Goal: Browse casually

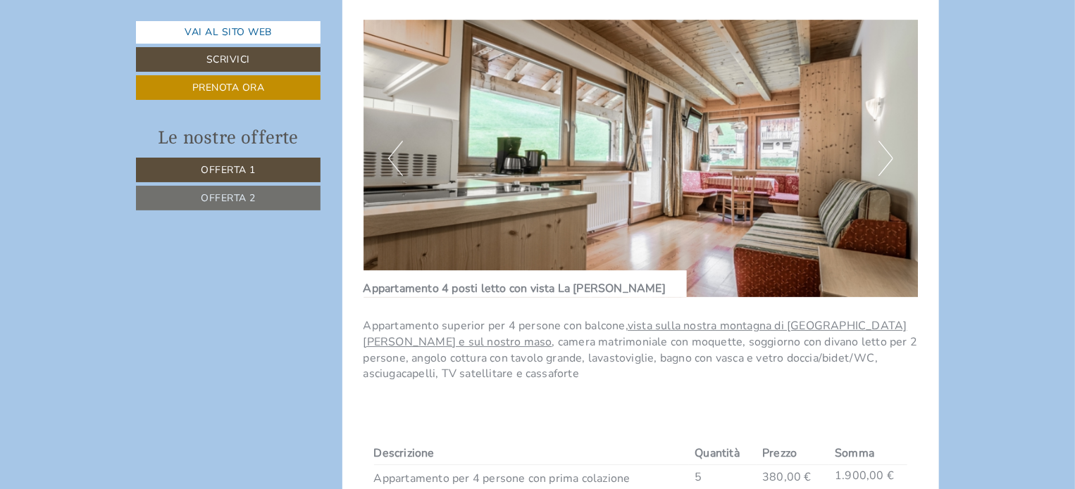
scroll to position [2025, 0]
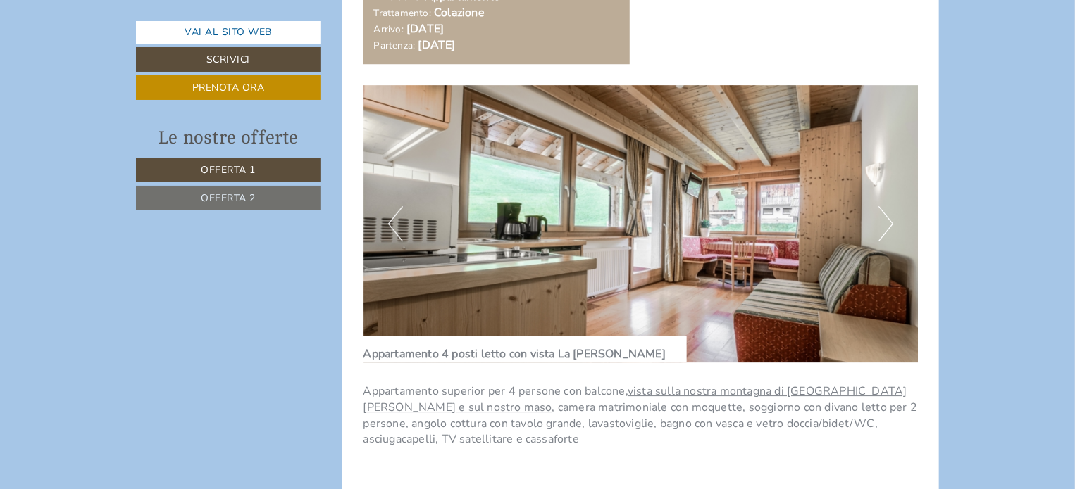
click at [879, 226] on button "Next" at bounding box center [885, 223] width 15 height 35
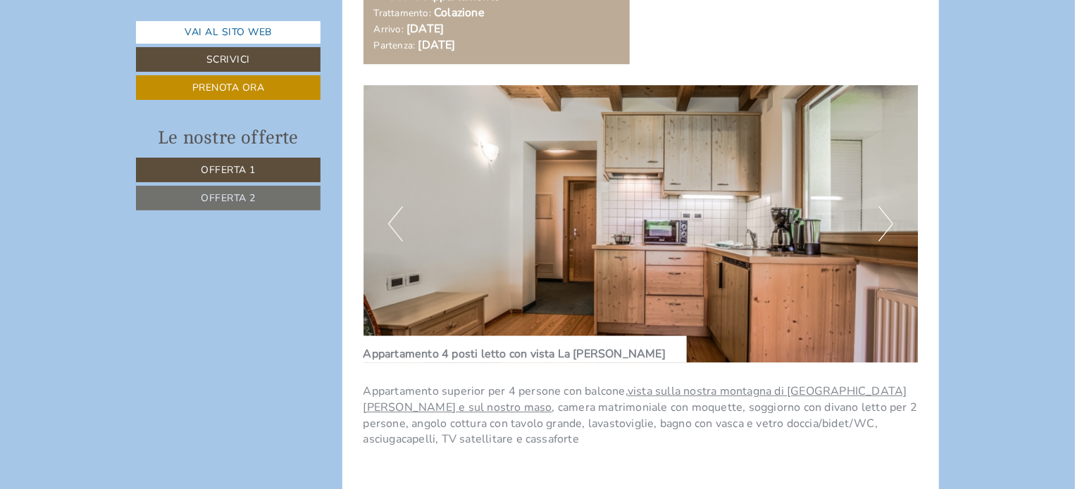
click at [879, 226] on button "Next" at bounding box center [885, 223] width 15 height 35
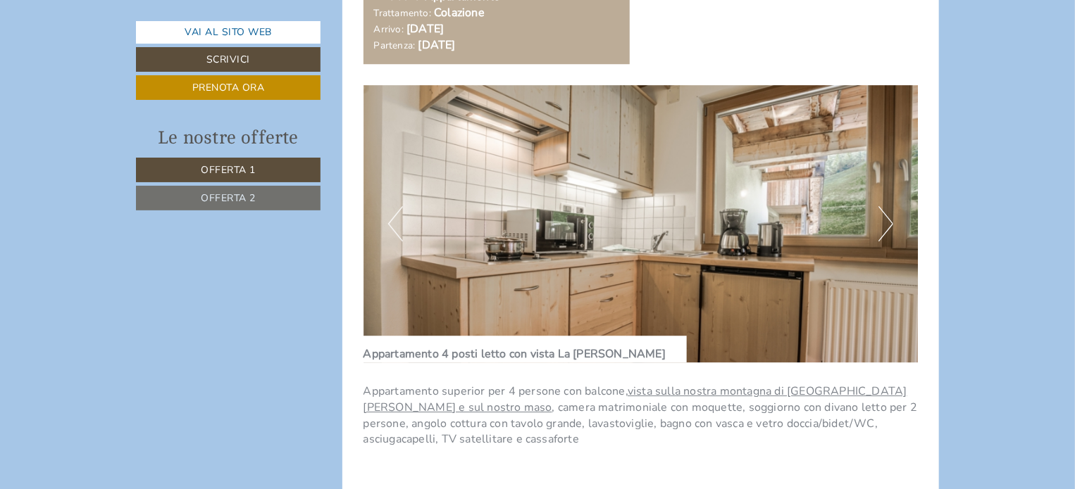
click at [879, 226] on button "Next" at bounding box center [885, 223] width 15 height 35
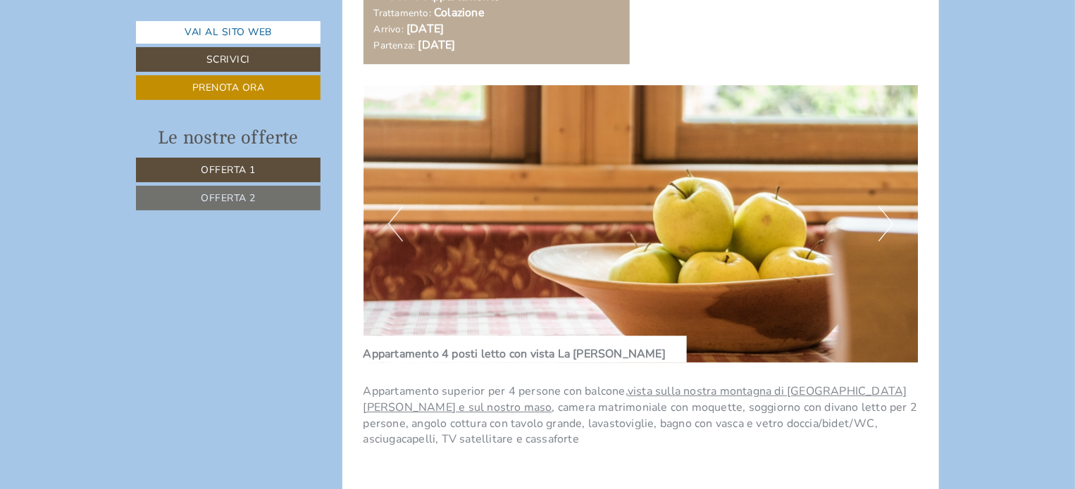
click at [879, 226] on button "Next" at bounding box center [885, 223] width 15 height 35
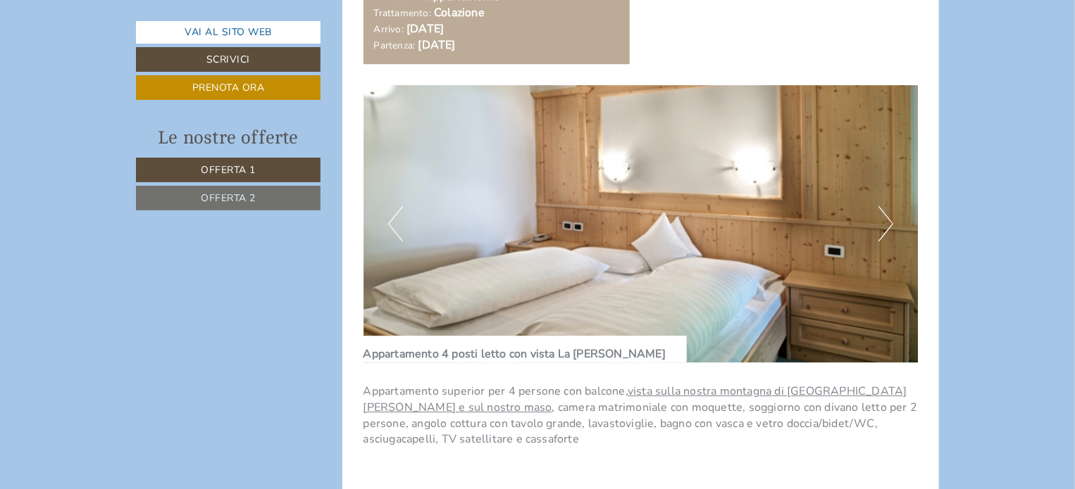
click at [879, 226] on button "Next" at bounding box center [885, 223] width 15 height 35
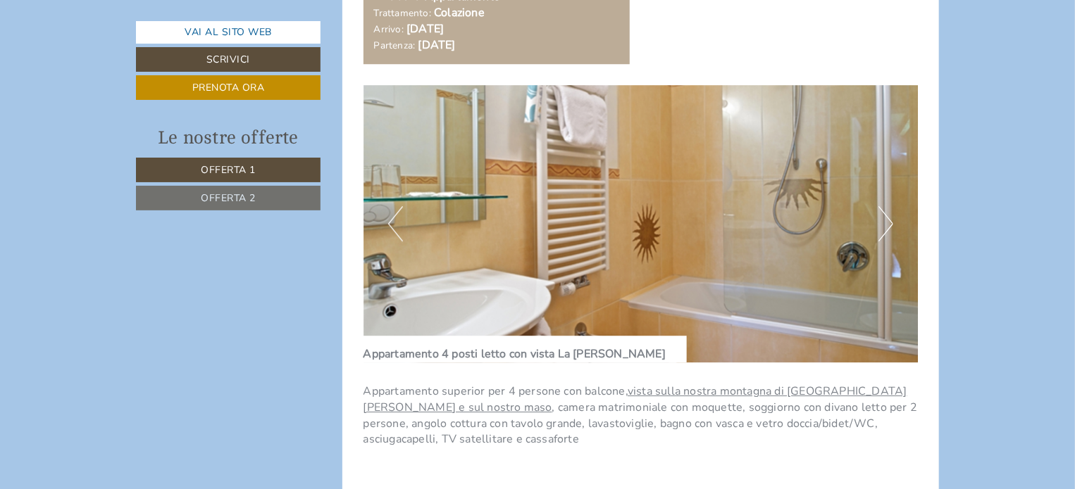
click at [879, 226] on button "Next" at bounding box center [885, 223] width 15 height 35
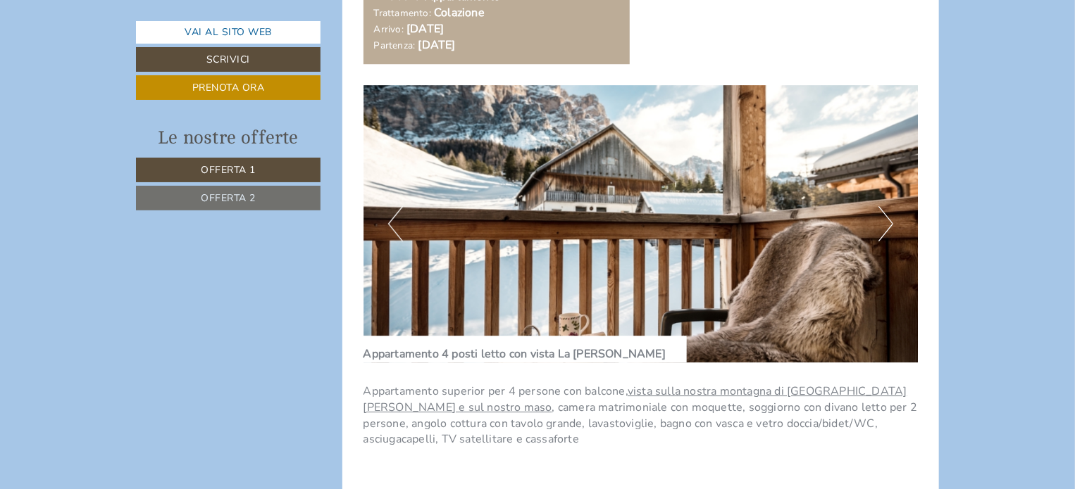
click at [879, 226] on button "Next" at bounding box center [885, 223] width 15 height 35
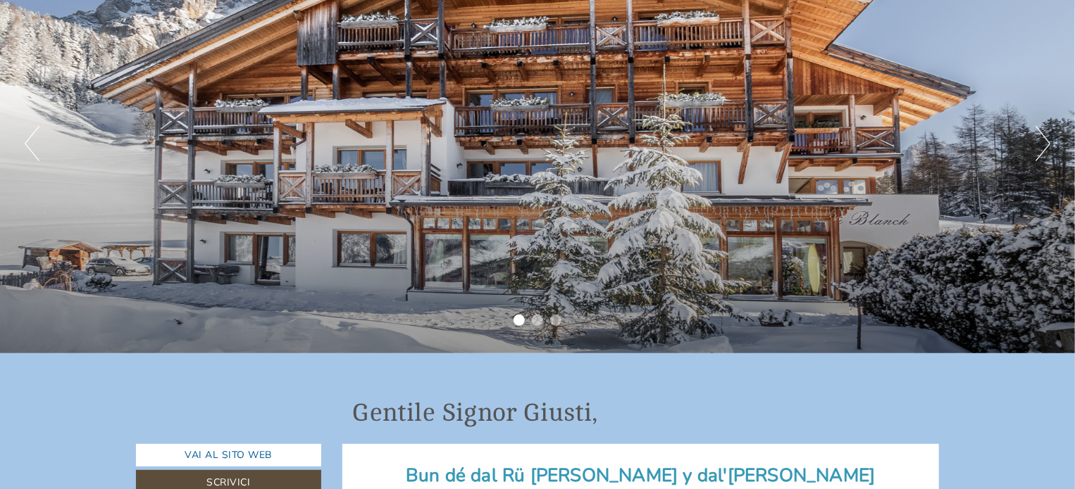
scroll to position [139, 0]
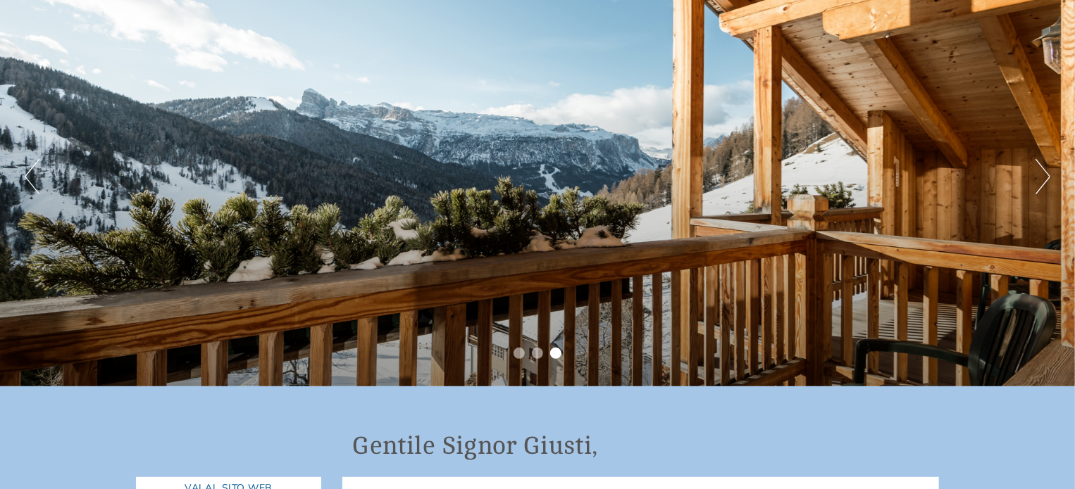
click at [1039, 177] on button "Next" at bounding box center [1042, 176] width 15 height 35
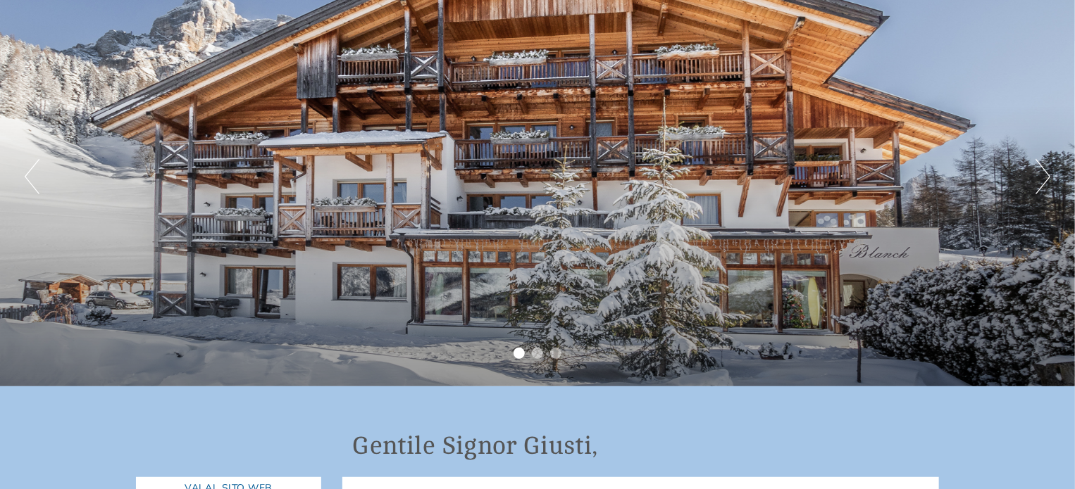
drag, startPoint x: 893, startPoint y: 206, endPoint x: 941, endPoint y: 299, distance: 104.6
click at [925, 318] on div "Previous Next 1 2 3" at bounding box center [537, 177] width 1075 height 420
click at [1037, 176] on button "Next" at bounding box center [1042, 176] width 15 height 35
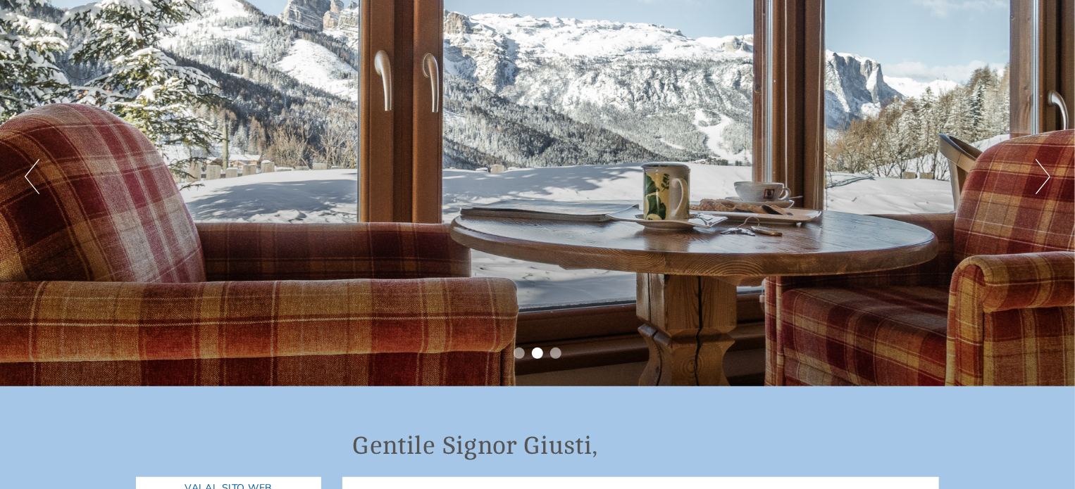
click at [1037, 176] on button "Next" at bounding box center [1042, 176] width 15 height 35
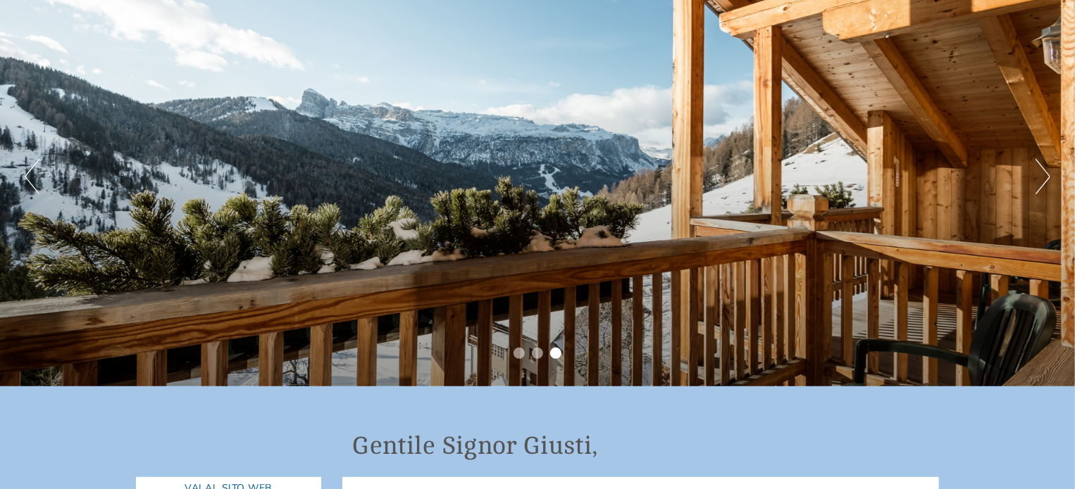
click at [1037, 176] on button "Next" at bounding box center [1042, 176] width 15 height 35
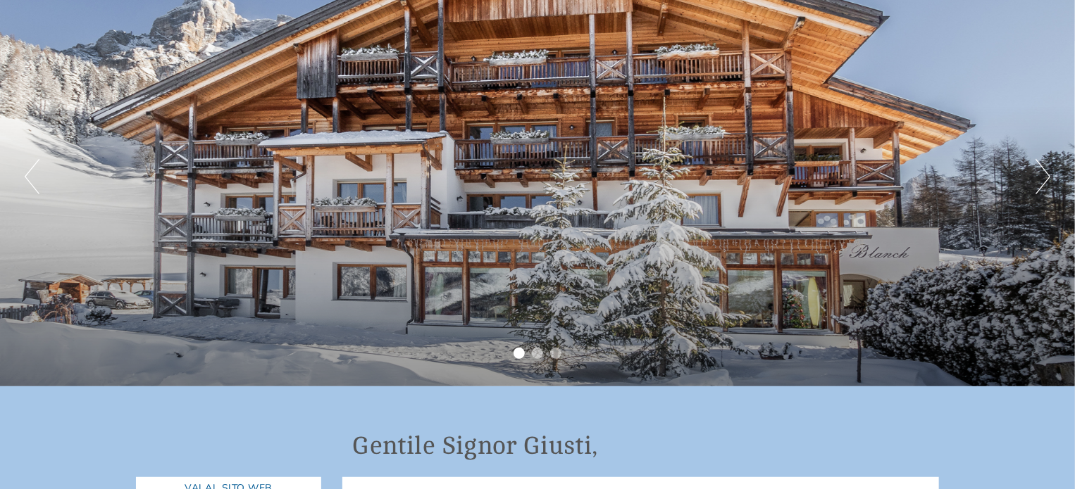
click at [1037, 176] on button "Next" at bounding box center [1042, 176] width 15 height 35
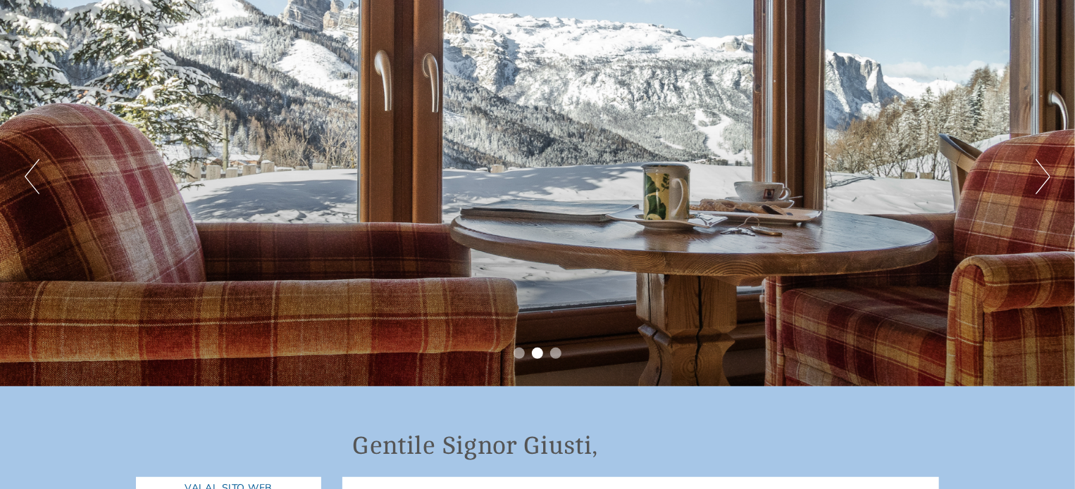
click at [1037, 176] on button "Next" at bounding box center [1042, 176] width 15 height 35
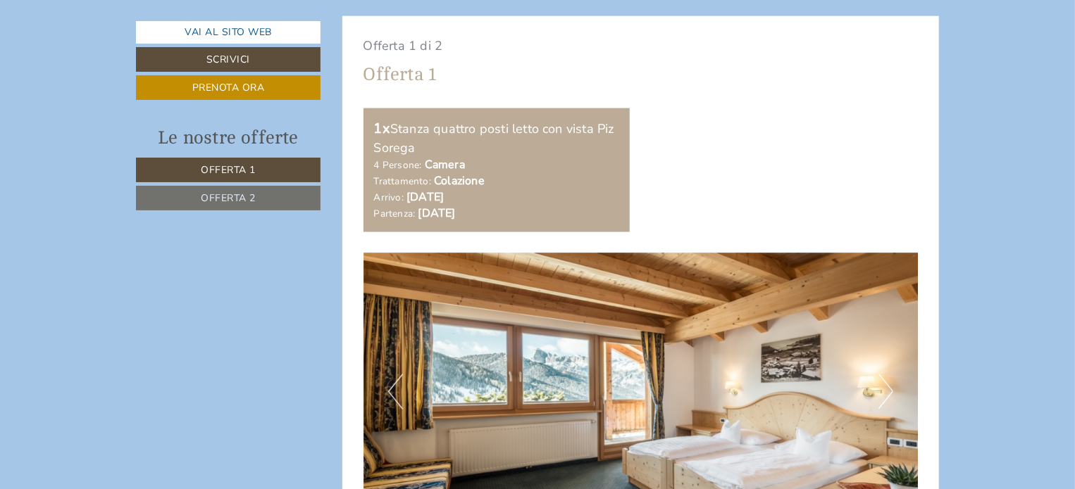
scroll to position [0, 0]
